Goal: Task Accomplishment & Management: Manage account settings

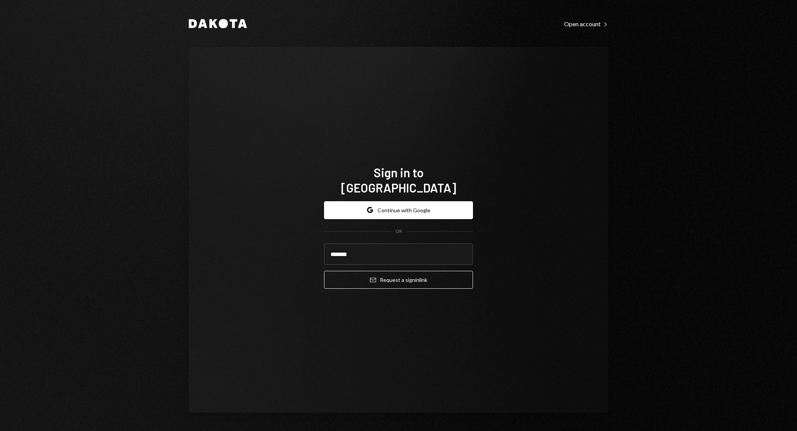
type input "**********"
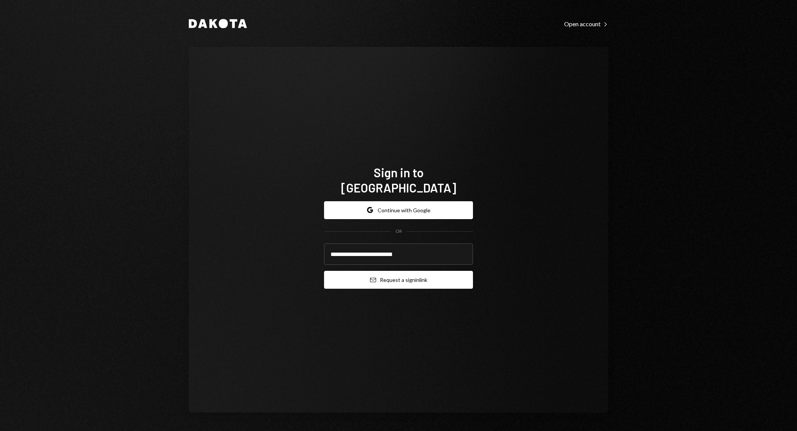
click at [396, 271] on button "Email Request a sign in link" at bounding box center [398, 280] width 149 height 18
